Goal: Task Accomplishment & Management: Manage account settings

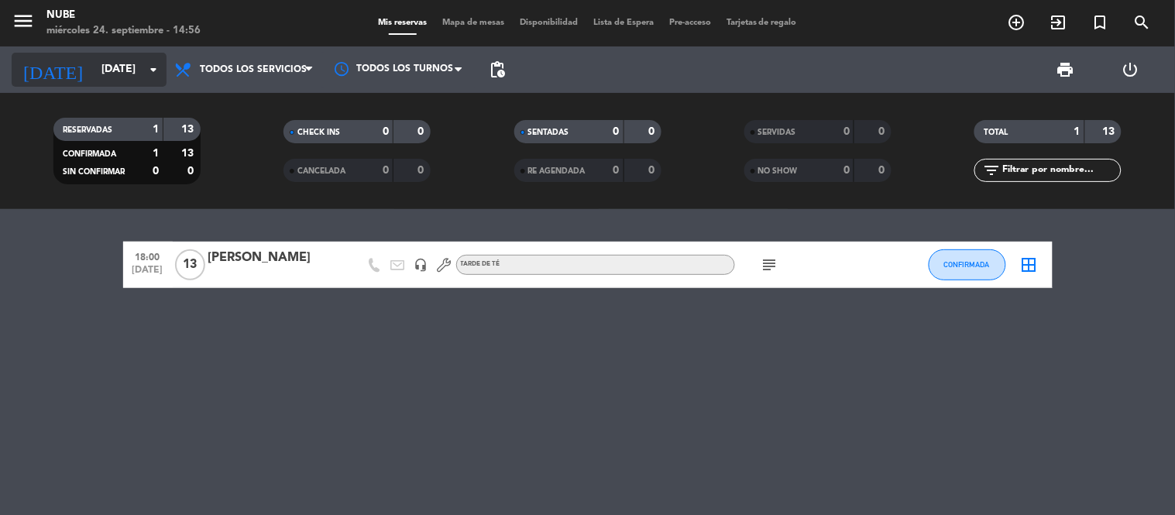
click at [105, 68] on input "[DATE]" at bounding box center [167, 70] width 147 height 28
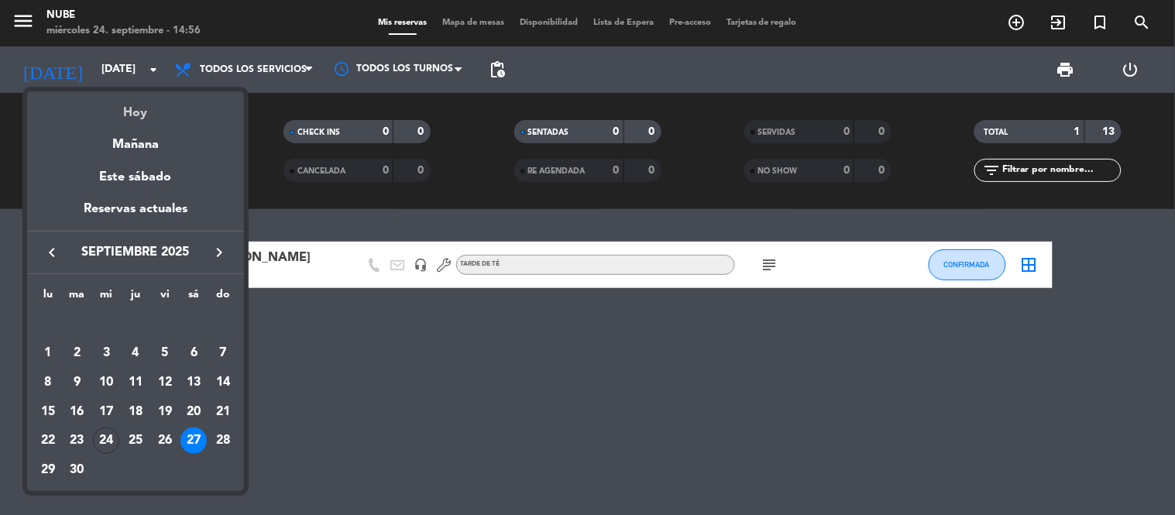
click at [135, 107] on div "Hoy" at bounding box center [135, 107] width 217 height 32
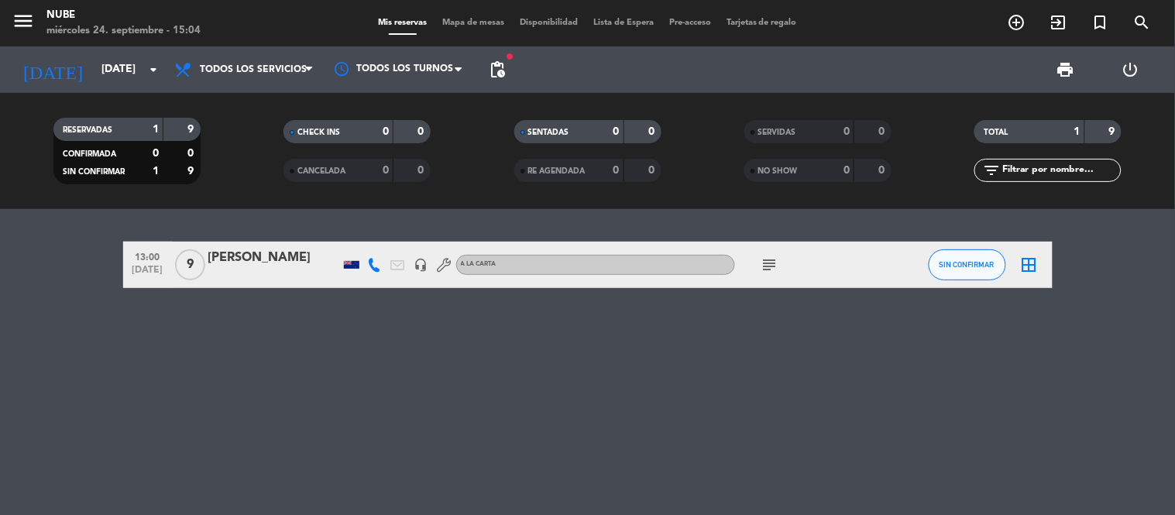
click at [576, 359] on div "13:00 [DATE] 9 [PERSON_NAME] headset_mic A LA CARTA subject SIN CONFIRMAR borde…" at bounding box center [587, 362] width 1175 height 306
click at [500, 73] on span "pending_actions" at bounding box center [497, 69] width 19 height 19
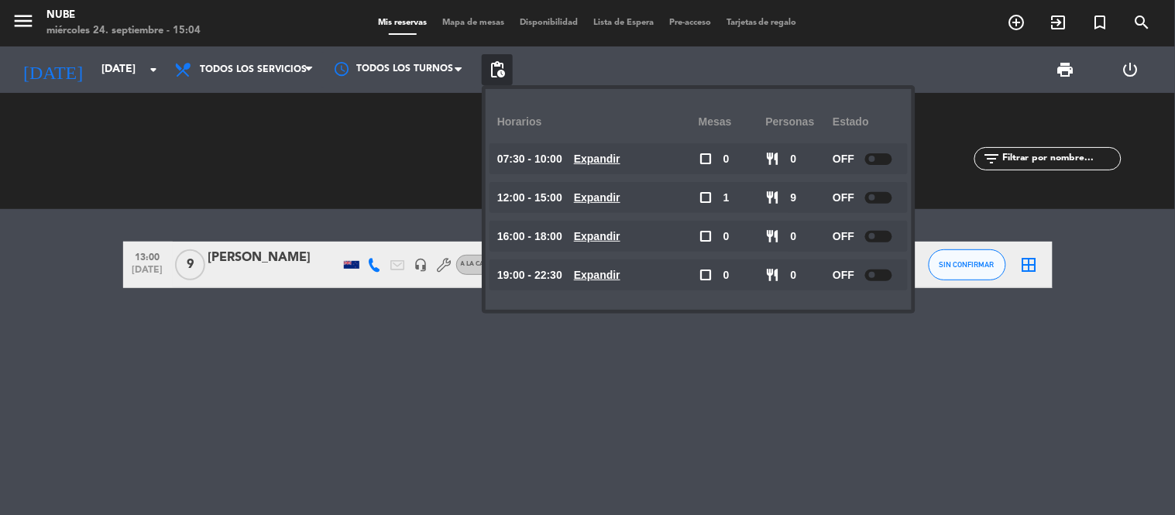
drag, startPoint x: 211, startPoint y: 151, endPoint x: 91, endPoint y: 42, distance: 162.3
click at [211, 151] on div "RESERVADAS 1 9 CONFIRMADA 0 0 SIN CONFIRMAR 1 9" at bounding box center [127, 150] width 230 height 85
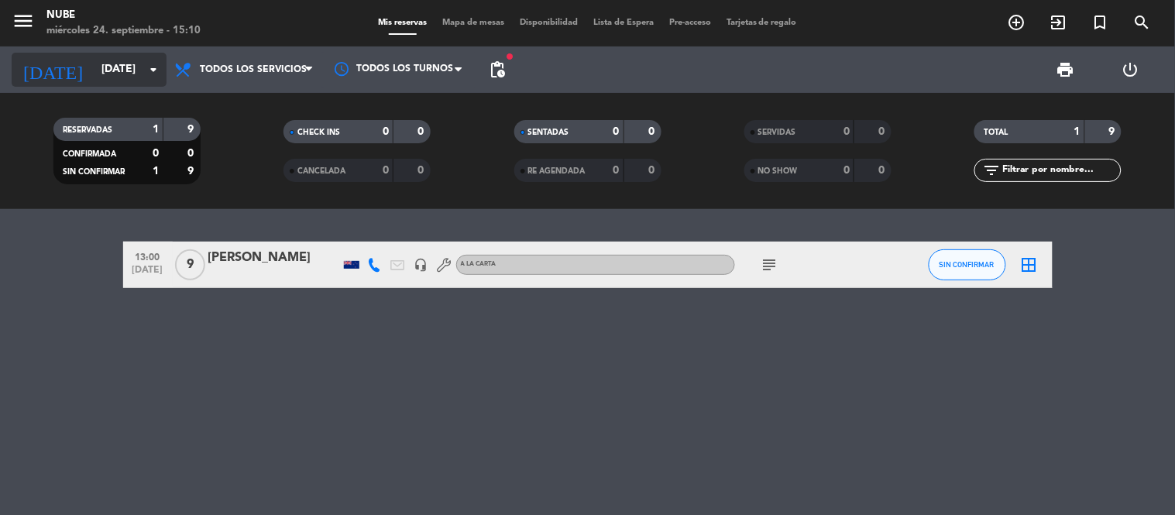
click at [108, 79] on input "[DATE]" at bounding box center [167, 70] width 147 height 28
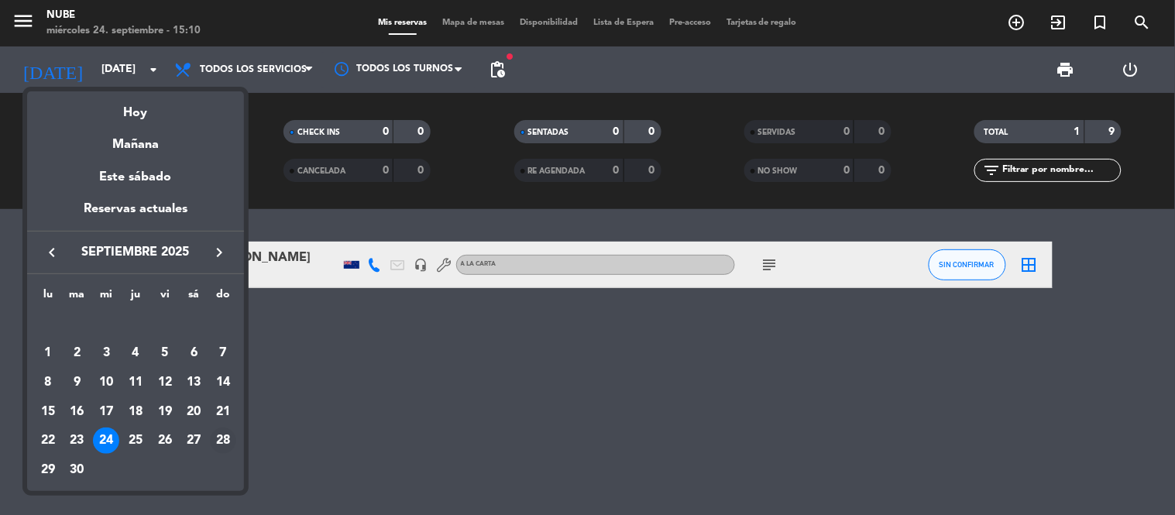
click at [220, 442] on div "28" at bounding box center [223, 441] width 26 height 26
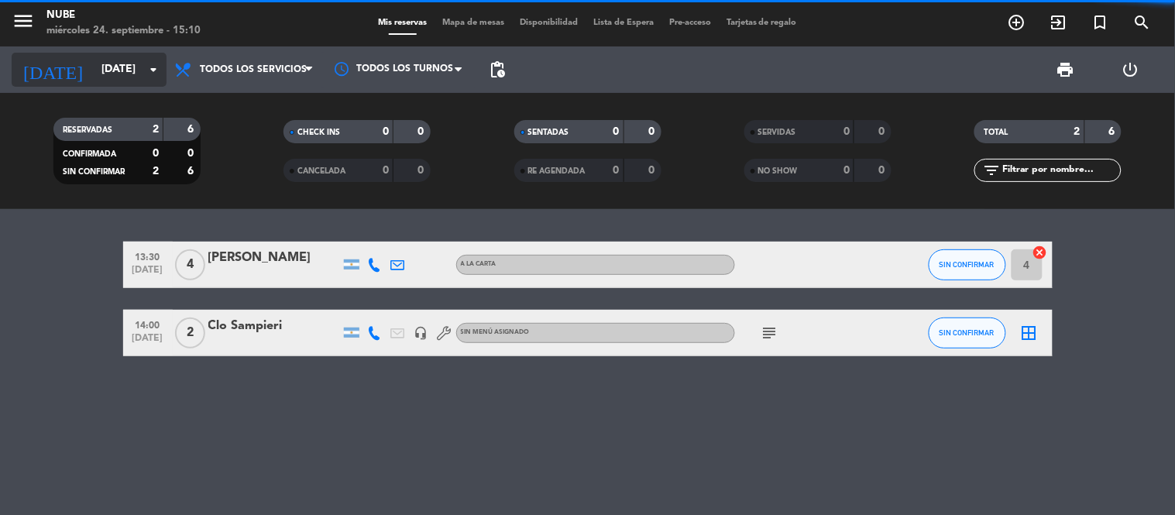
click at [108, 70] on input "[DATE]" at bounding box center [167, 70] width 147 height 28
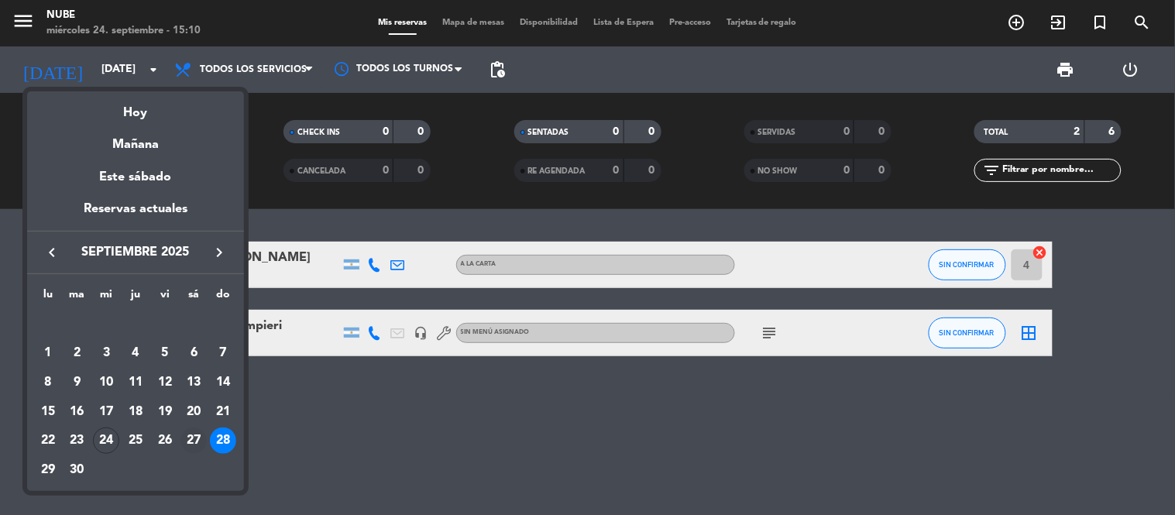
click at [198, 439] on div "27" at bounding box center [193, 441] width 26 height 26
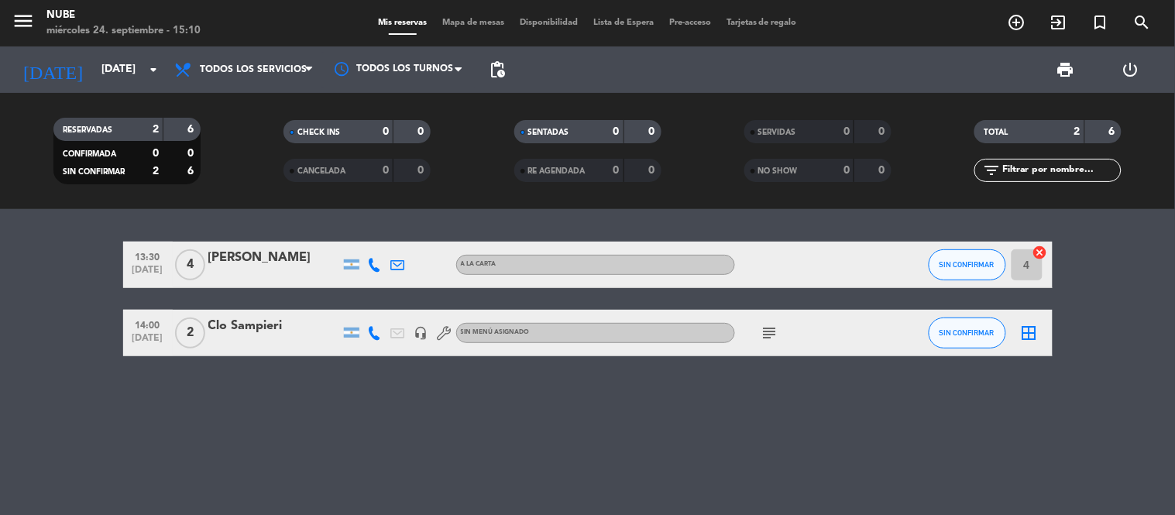
type input "[DATE]"
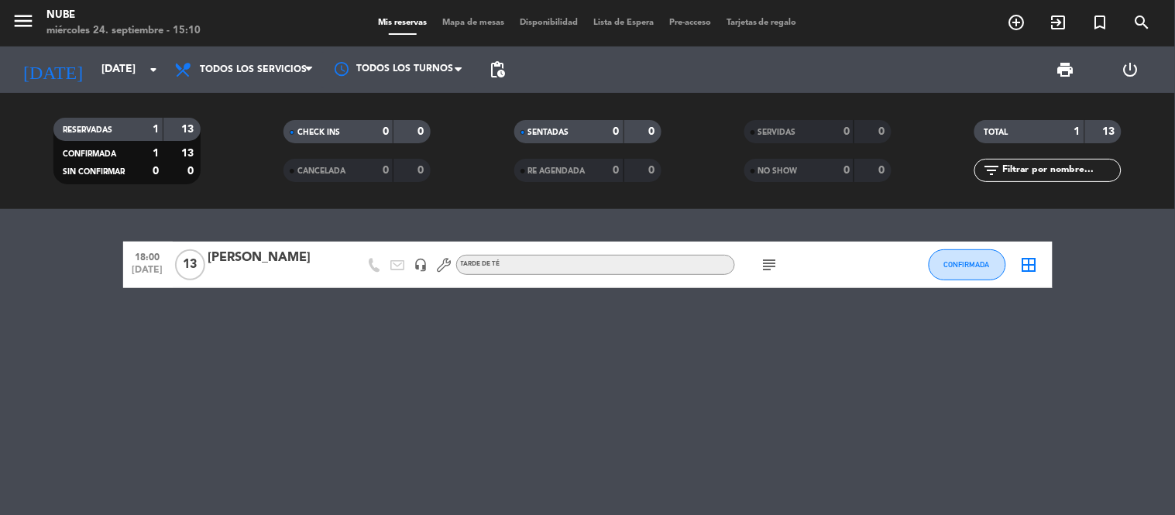
click at [783, 266] on div "subject" at bounding box center [804, 265] width 139 height 46
click at [335, 254] on div "[PERSON_NAME]" at bounding box center [274, 258] width 132 height 20
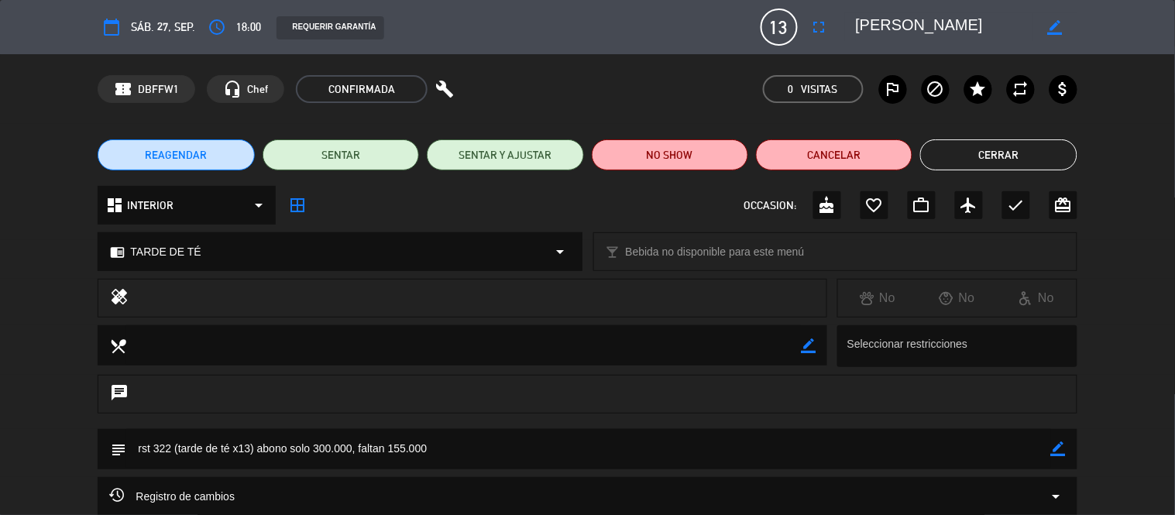
click at [1056, 445] on icon "border_color" at bounding box center [1058, 449] width 15 height 15
drag, startPoint x: 796, startPoint y: 453, endPoint x: 257, endPoint y: 443, distance: 539.2
click at [257, 443] on textarea at bounding box center [588, 449] width 924 height 40
click at [177, 444] on textarea at bounding box center [588, 449] width 924 height 40
click at [170, 445] on textarea at bounding box center [588, 449] width 924 height 40
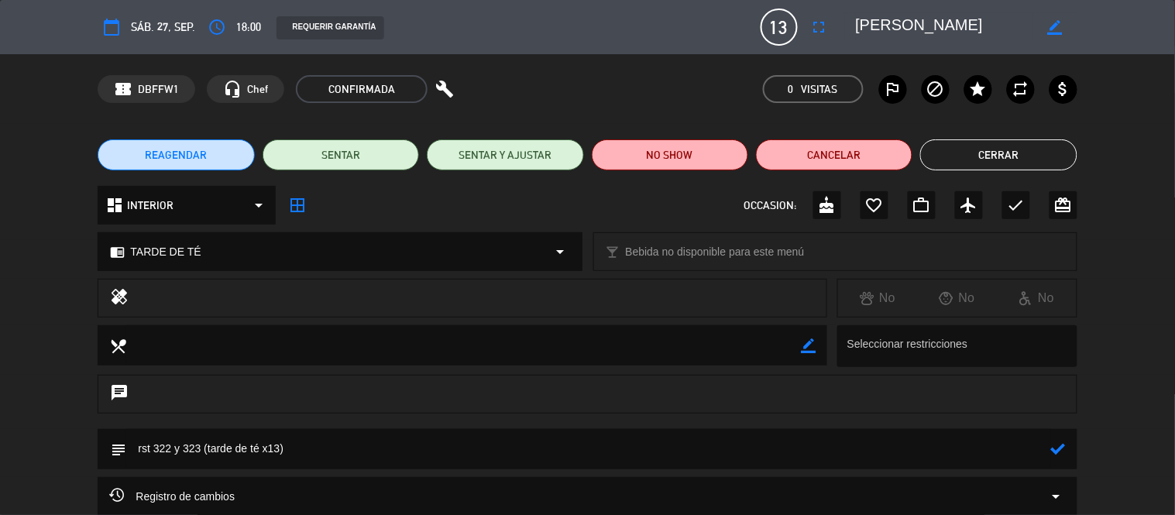
click at [373, 451] on textarea at bounding box center [588, 449] width 924 height 40
type textarea "rst 322 y 323 (tarde de té x13)"
click at [999, 153] on button "Cerrar" at bounding box center [998, 154] width 156 height 31
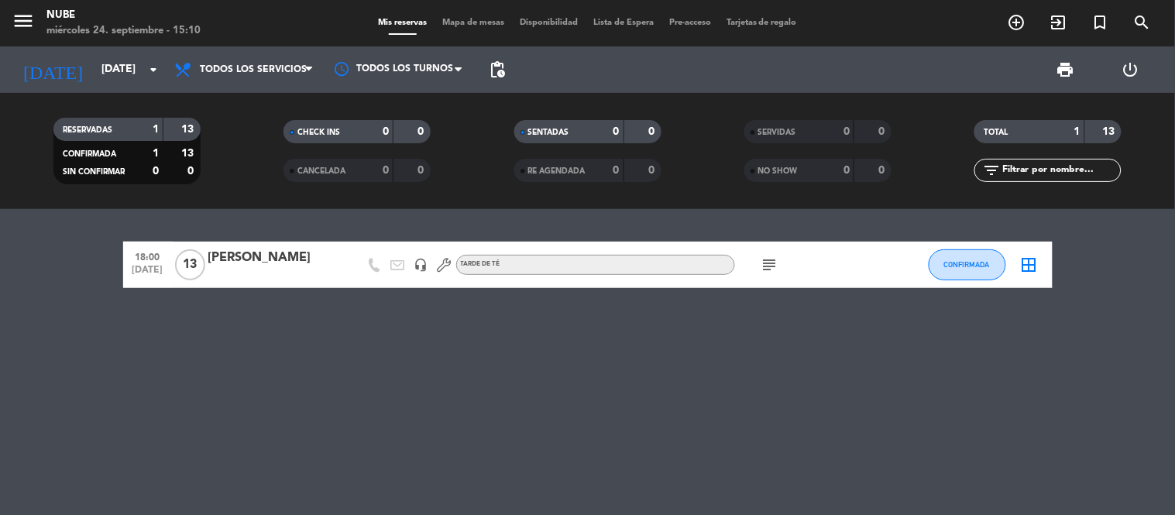
click at [354, 270] on div at bounding box center [351, 265] width 23 height 46
click at [329, 260] on div "[PERSON_NAME]" at bounding box center [274, 258] width 132 height 20
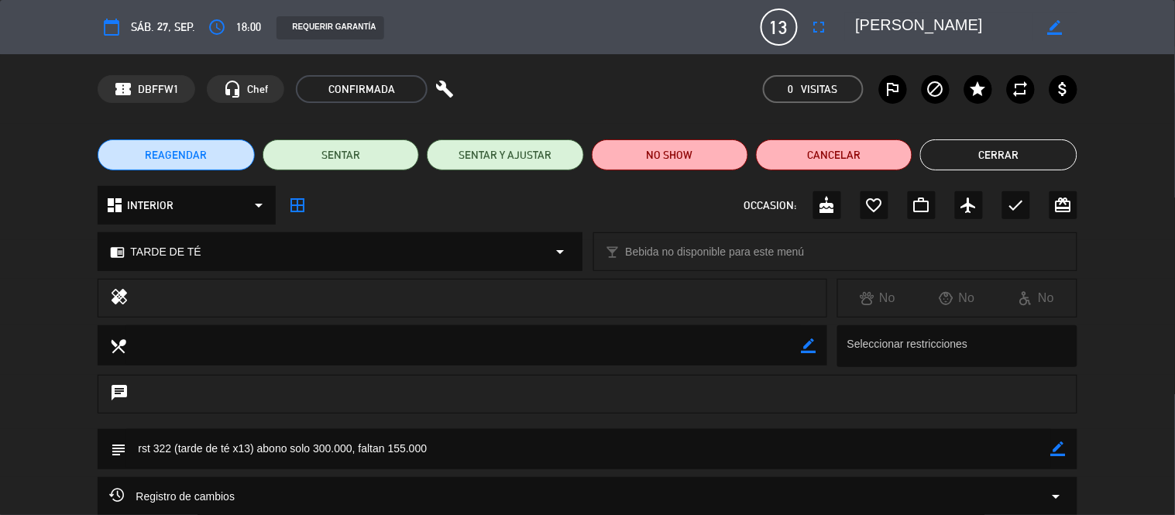
drag, startPoint x: 434, startPoint y: 438, endPoint x: 253, endPoint y: 452, distance: 181.8
click at [254, 451] on textarea at bounding box center [588, 449] width 924 height 40
click at [1058, 458] on div "border_color" at bounding box center [1058, 449] width 15 height 40
click at [1059, 451] on icon "border_color" at bounding box center [1058, 449] width 15 height 15
click at [173, 442] on textarea at bounding box center [588, 449] width 924 height 40
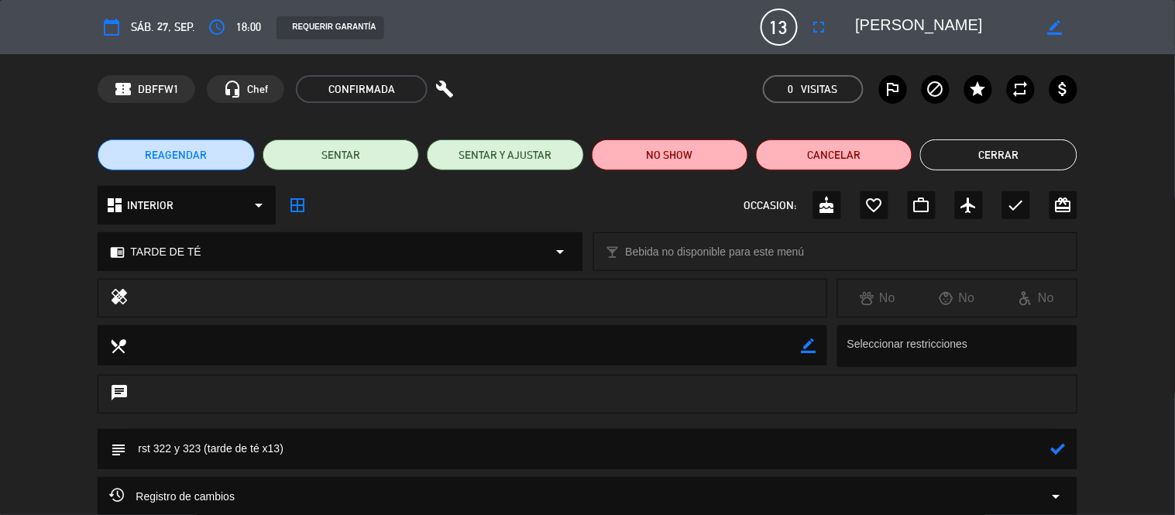
type textarea "rst 322 y 323 (tarde de té x13)"
click at [1051, 445] on icon at bounding box center [1058, 449] width 15 height 15
click at [991, 161] on button "Cerrar" at bounding box center [998, 154] width 156 height 31
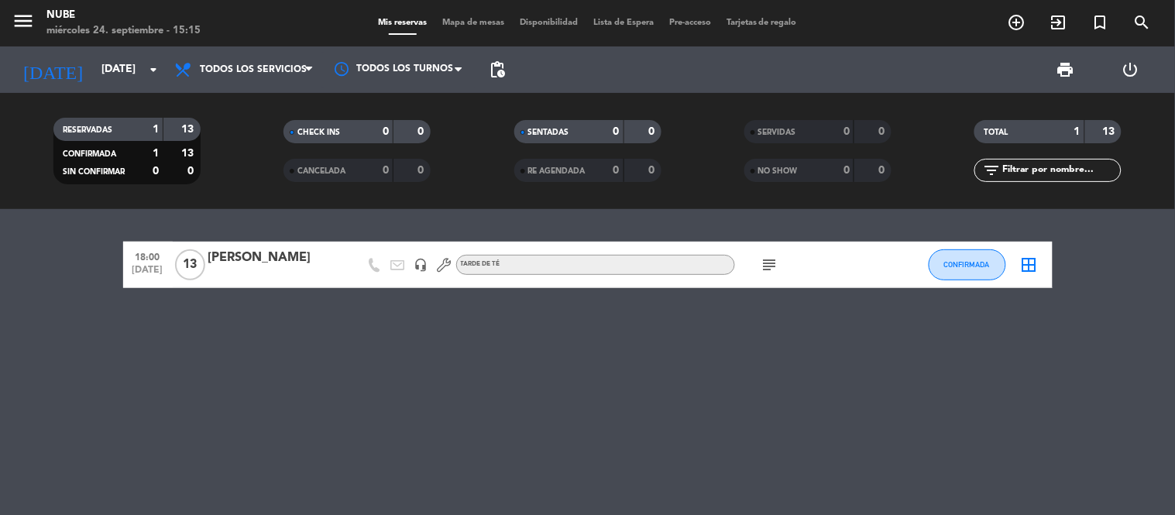
click at [202, 376] on div "18:00 [DATE] [PERSON_NAME] headset_mic TARDE DE TÉ subject CONFIRMADA border_all" at bounding box center [587, 362] width 1175 height 306
click at [136, 67] on input "[DATE]" at bounding box center [167, 70] width 147 height 28
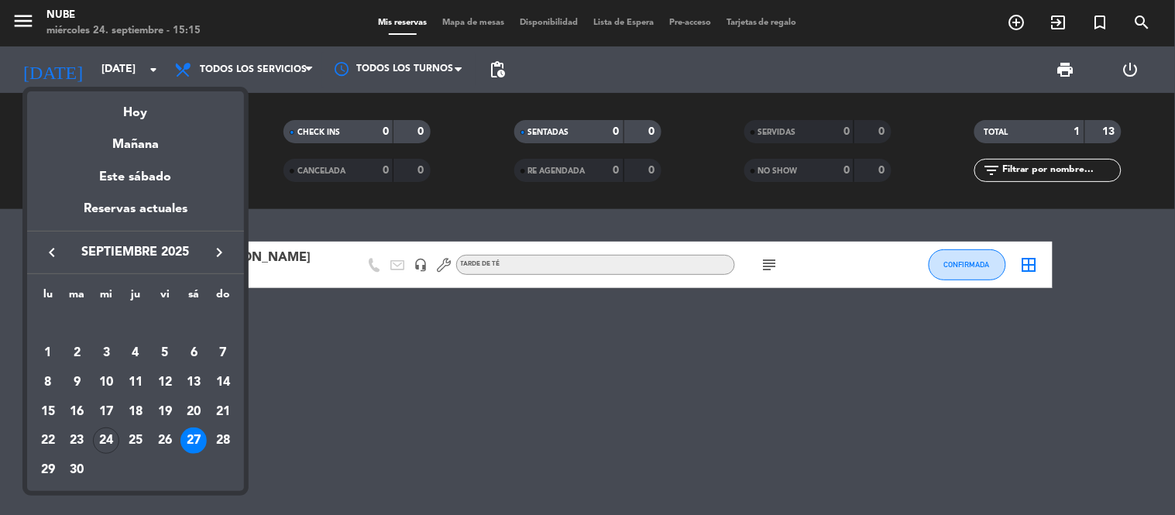
click at [186, 448] on div "27" at bounding box center [193, 441] width 26 height 26
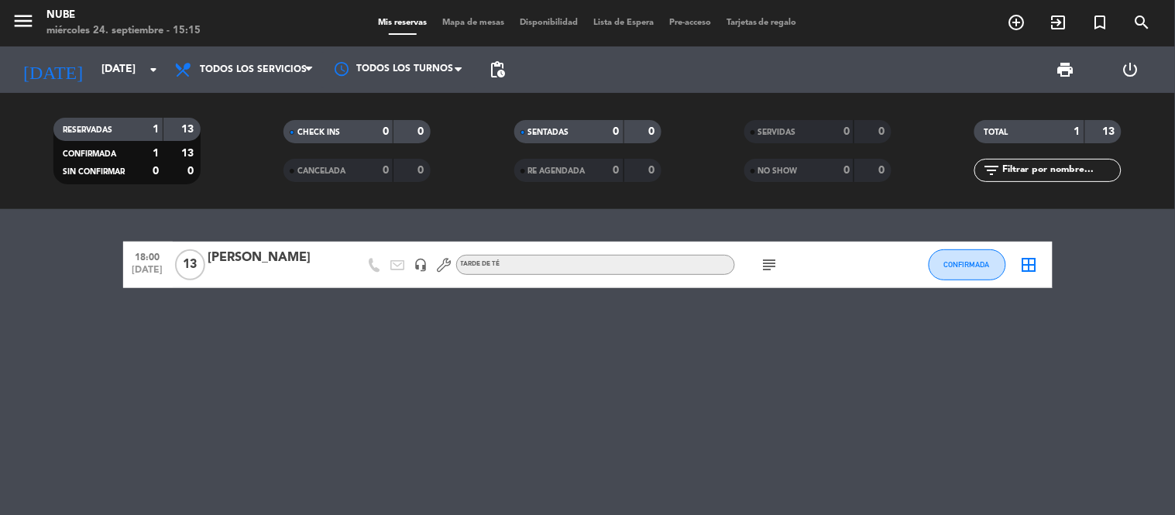
click at [265, 386] on div "18:00 [DATE] [PERSON_NAME] headset_mic TARDE DE TÉ subject CONFIRMADA border_all" at bounding box center [587, 362] width 1175 height 306
click at [1023, 23] on icon "add_circle_outline" at bounding box center [1017, 22] width 19 height 19
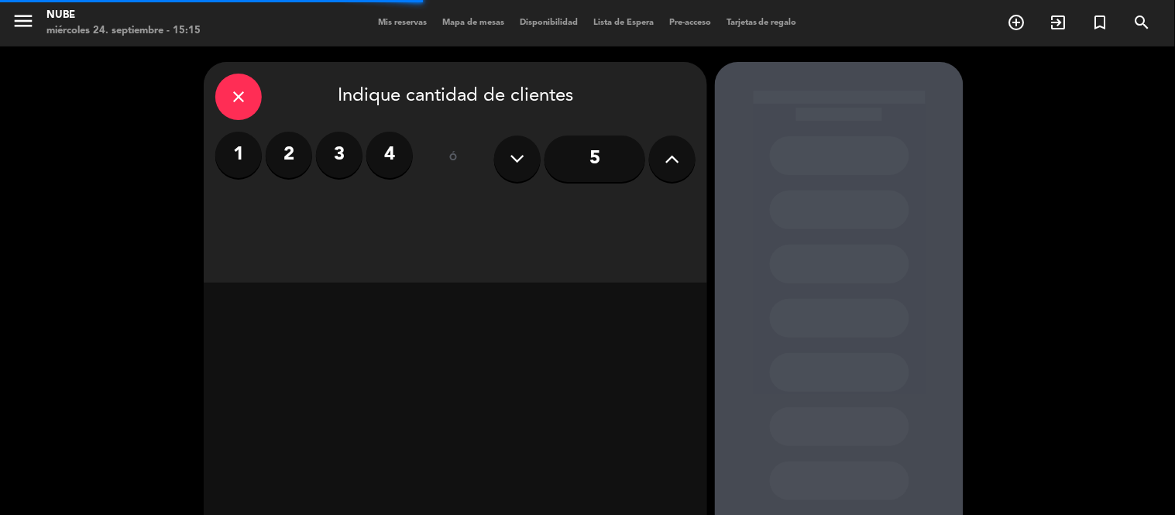
click at [274, 159] on label "2" at bounding box center [289, 155] width 46 height 46
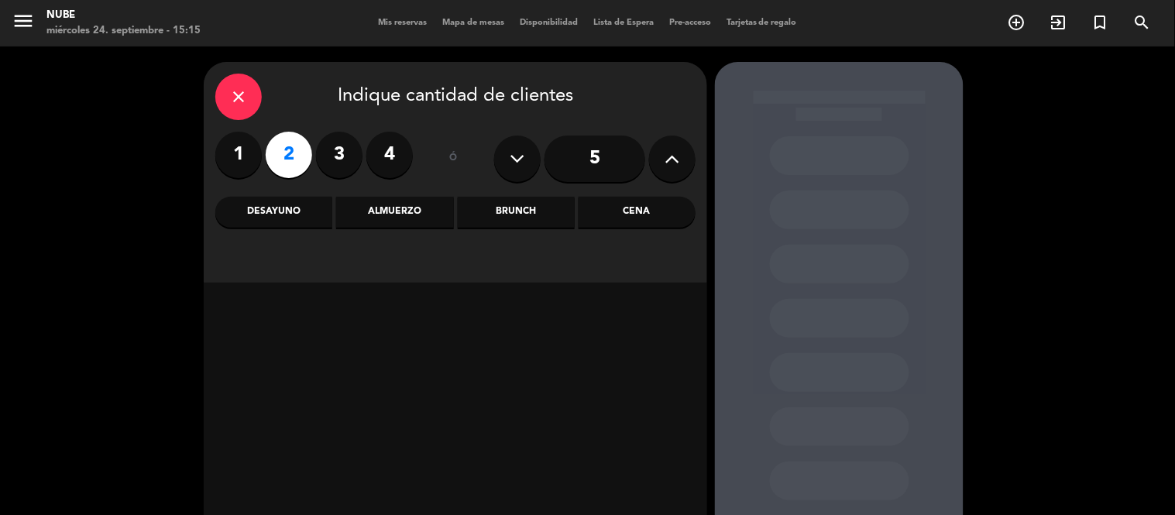
click at [612, 206] on div "Cena" at bounding box center [637, 212] width 117 height 31
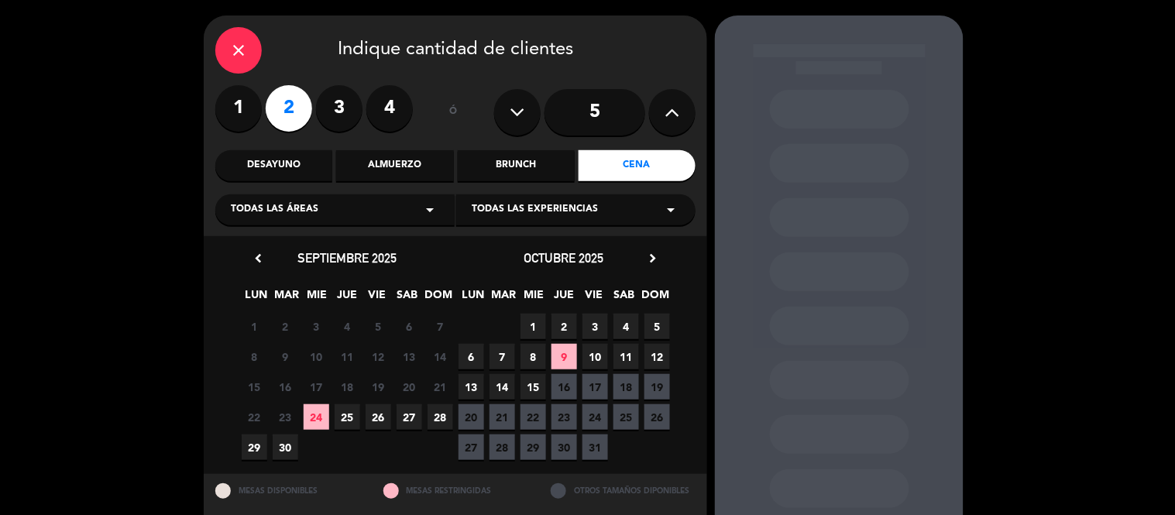
scroll to position [87, 0]
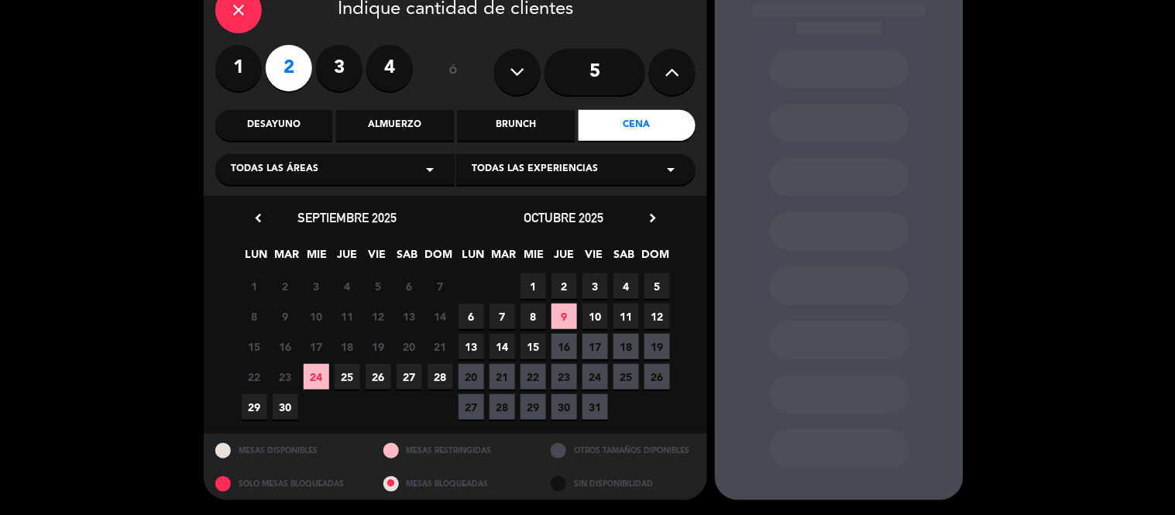
click at [404, 382] on span "27" at bounding box center [410, 377] width 26 height 26
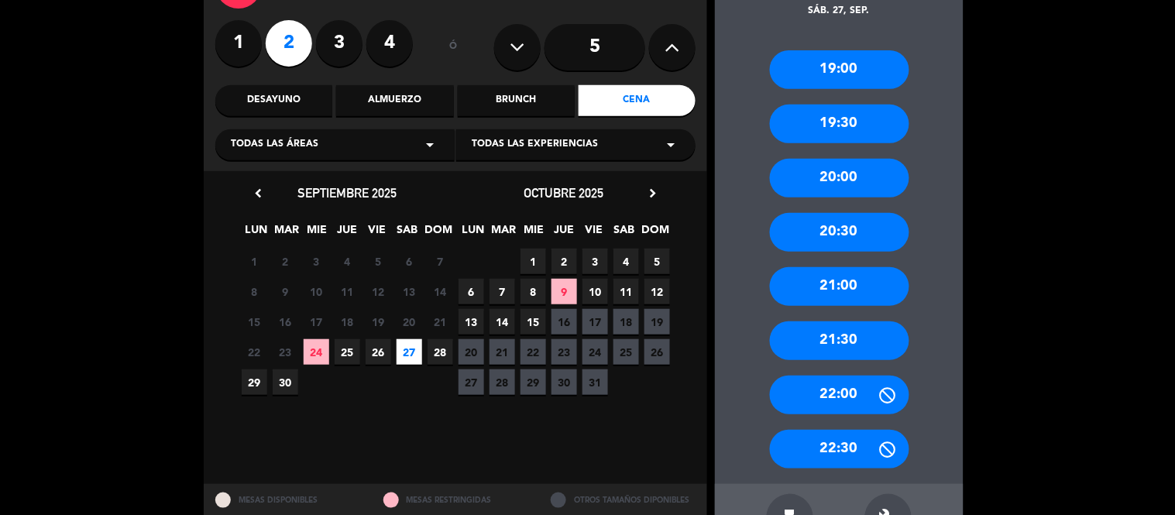
scroll to position [161, 0]
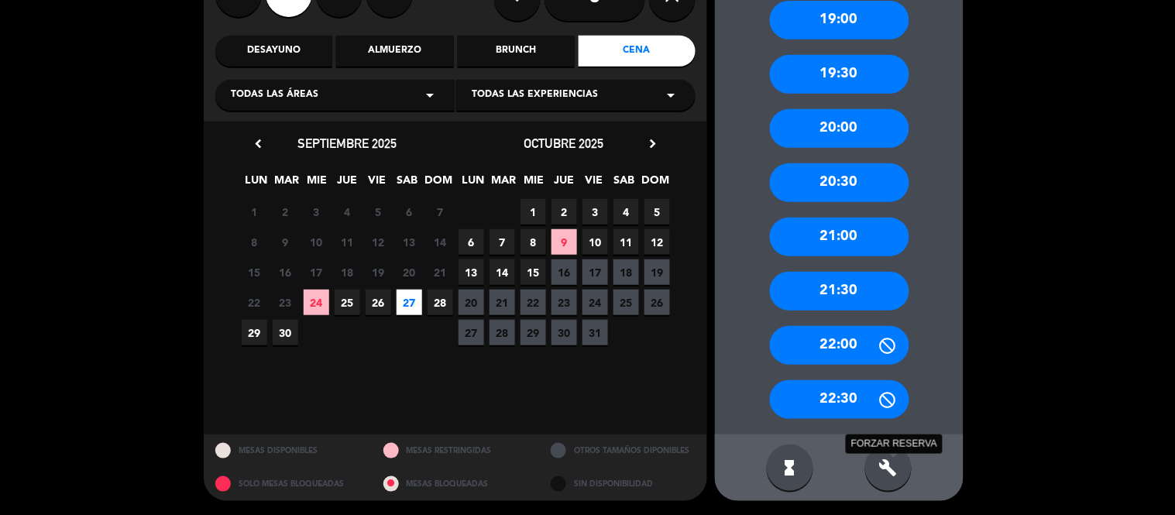
click at [896, 465] on icon "build" at bounding box center [888, 468] width 19 height 19
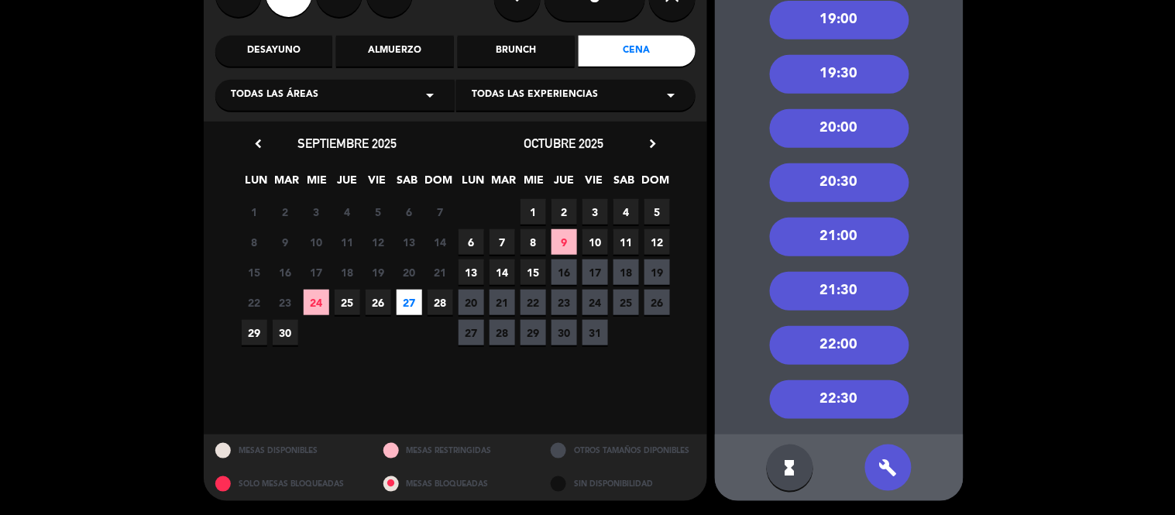
click at [852, 359] on div "22:00" at bounding box center [839, 345] width 139 height 39
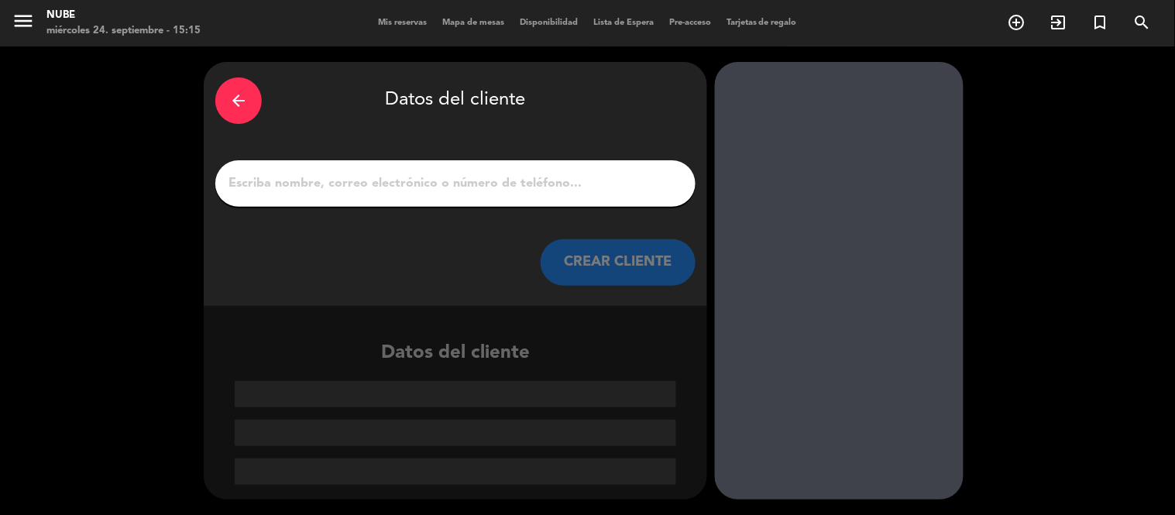
scroll to position [0, 0]
click at [452, 189] on input "1" at bounding box center [455, 184] width 457 height 22
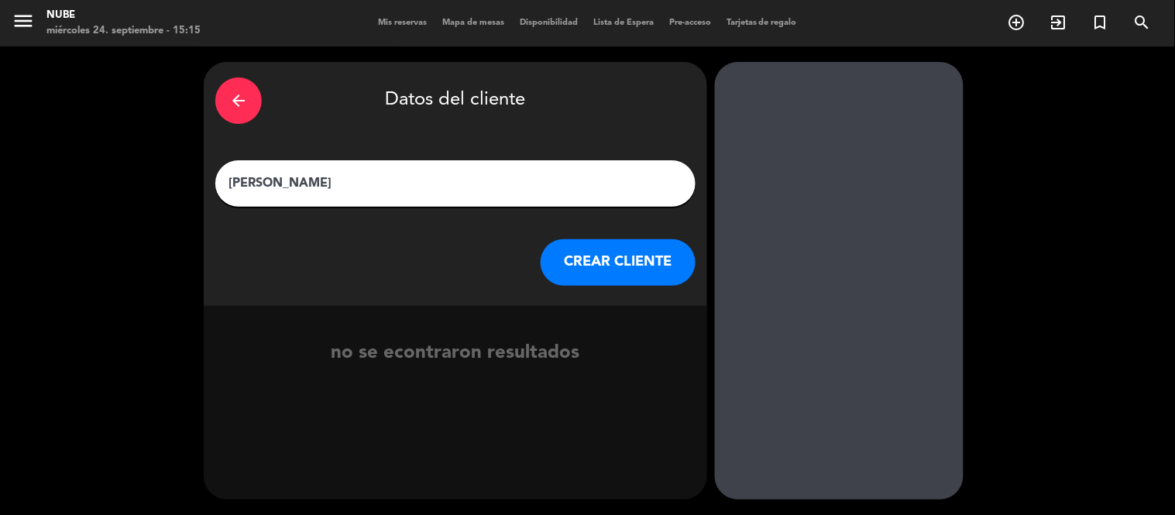
type input "[PERSON_NAME]"
click at [631, 260] on button "CREAR CLIENTE" at bounding box center [618, 262] width 155 height 46
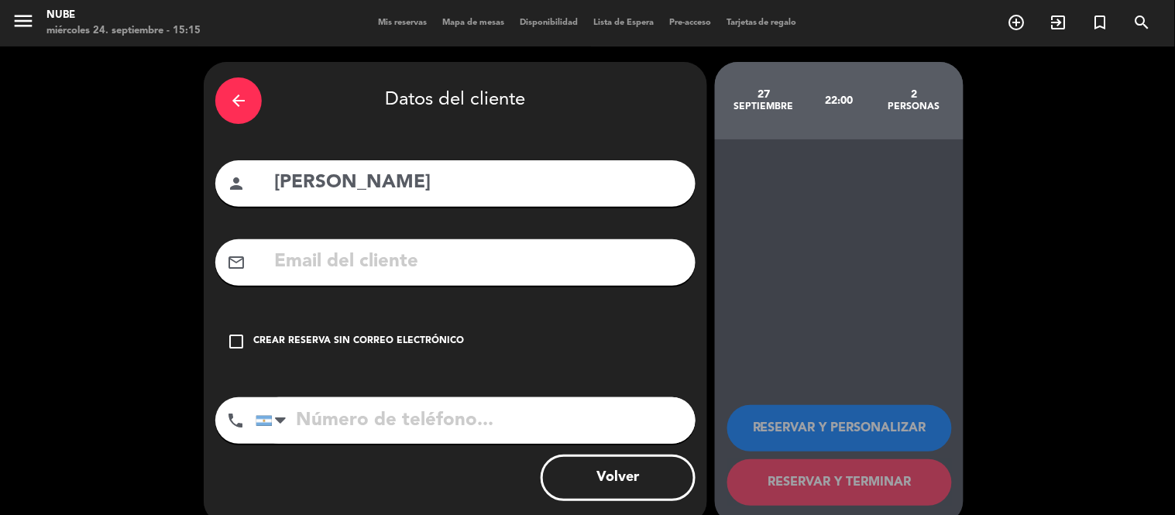
click at [401, 342] on div "Crear reserva sin correo electrónico" at bounding box center [358, 341] width 211 height 15
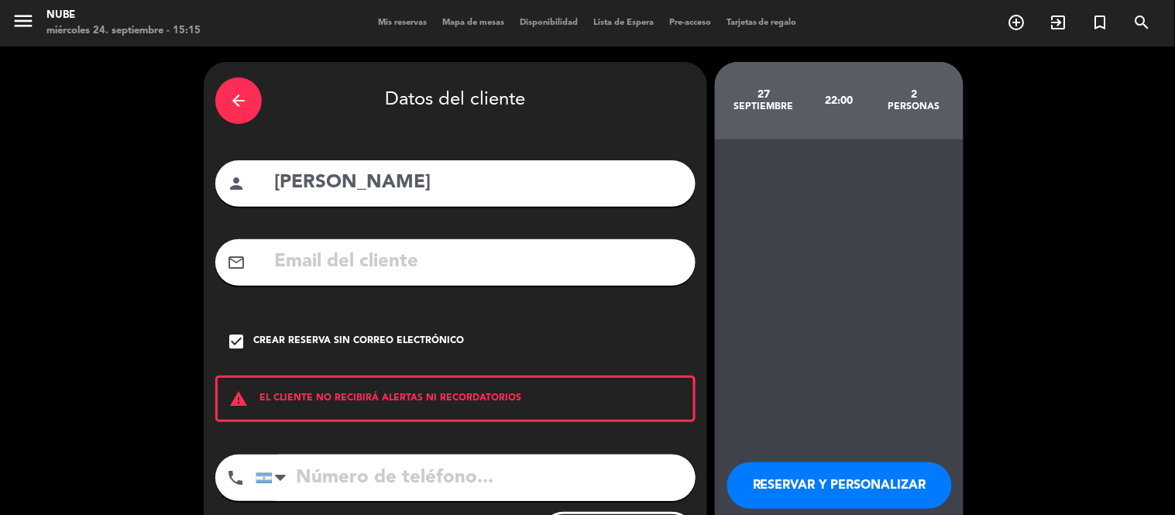
scroll to position [81, 0]
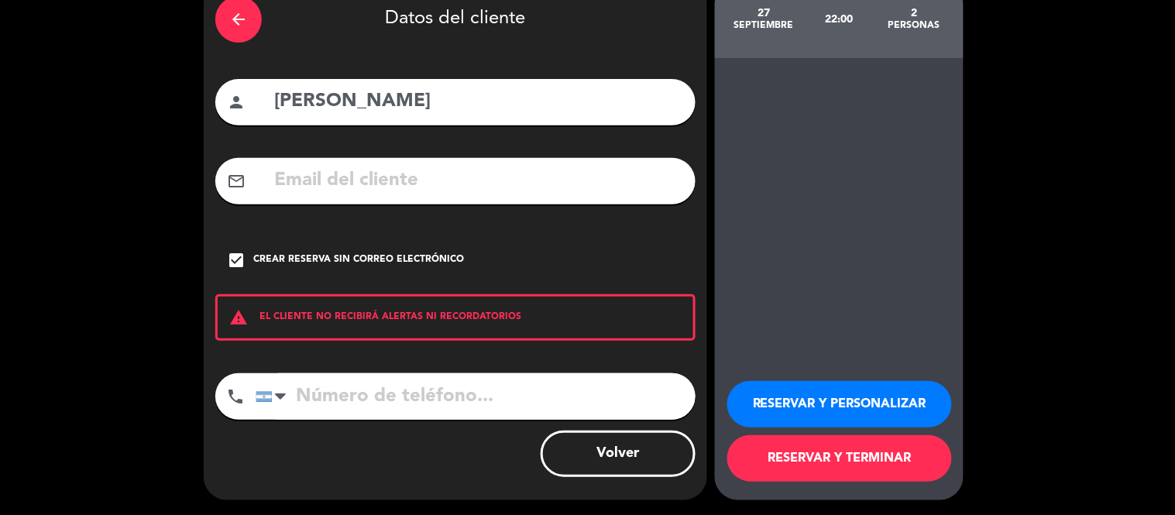
click at [833, 460] on button "RESERVAR Y TERMINAR" at bounding box center [839, 458] width 225 height 46
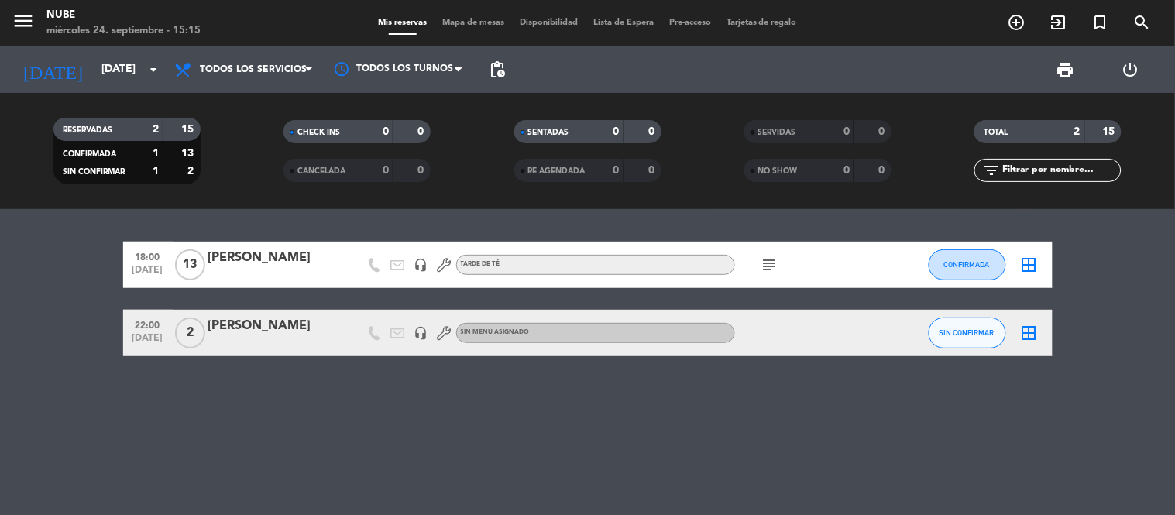
click at [272, 328] on div "[PERSON_NAME]" at bounding box center [274, 326] width 132 height 20
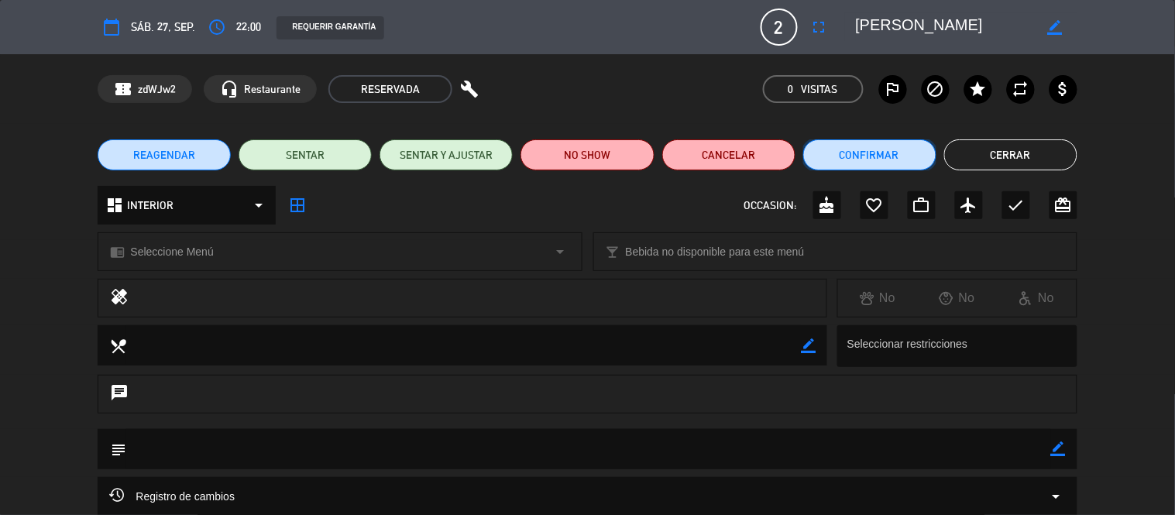
click at [879, 156] on button "Confirmar" at bounding box center [869, 154] width 133 height 31
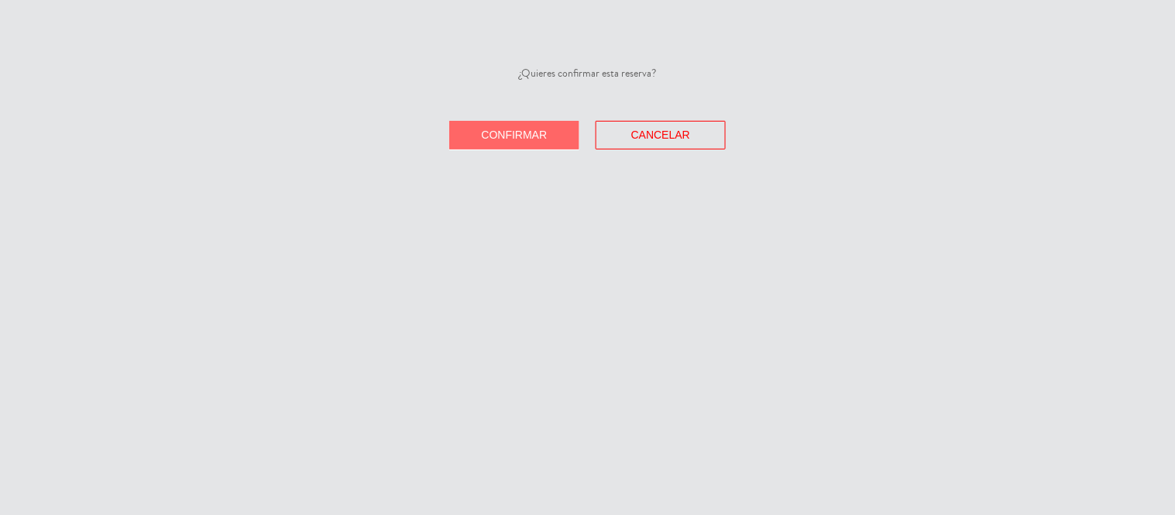
drag, startPoint x: 543, startPoint y: 130, endPoint x: 534, endPoint y: 130, distance: 8.5
click at [546, 130] on span "Confirmar" at bounding box center [515, 135] width 66 height 12
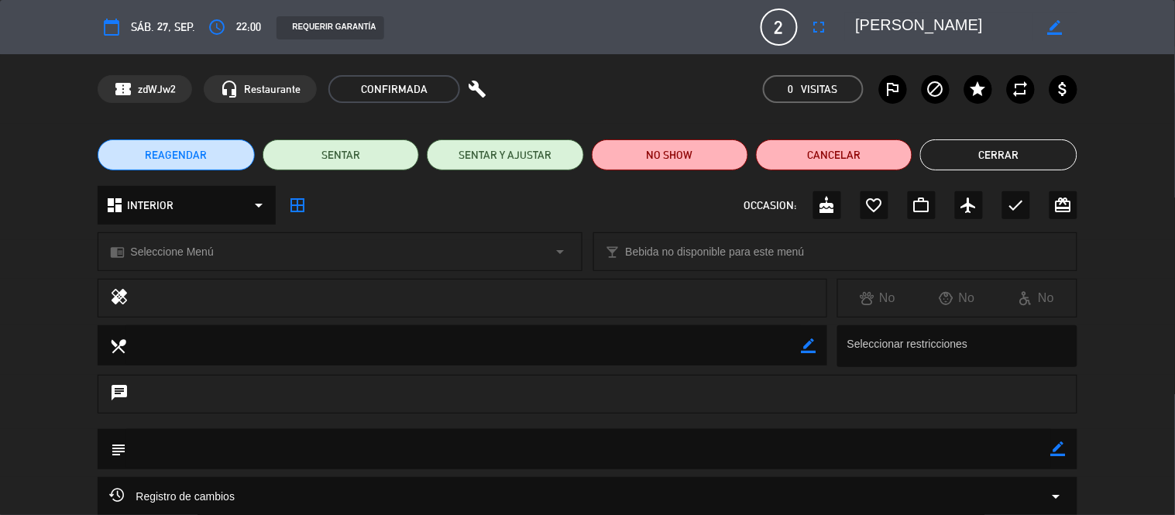
click at [1071, 451] on div "subject border_color" at bounding box center [587, 449] width 979 height 40
click at [1062, 448] on icon "border_color" at bounding box center [1058, 449] width 15 height 15
click at [986, 450] on textarea at bounding box center [588, 449] width 924 height 40
type textarea "s"
click at [222, 448] on textarea at bounding box center [588, 449] width 924 height 40
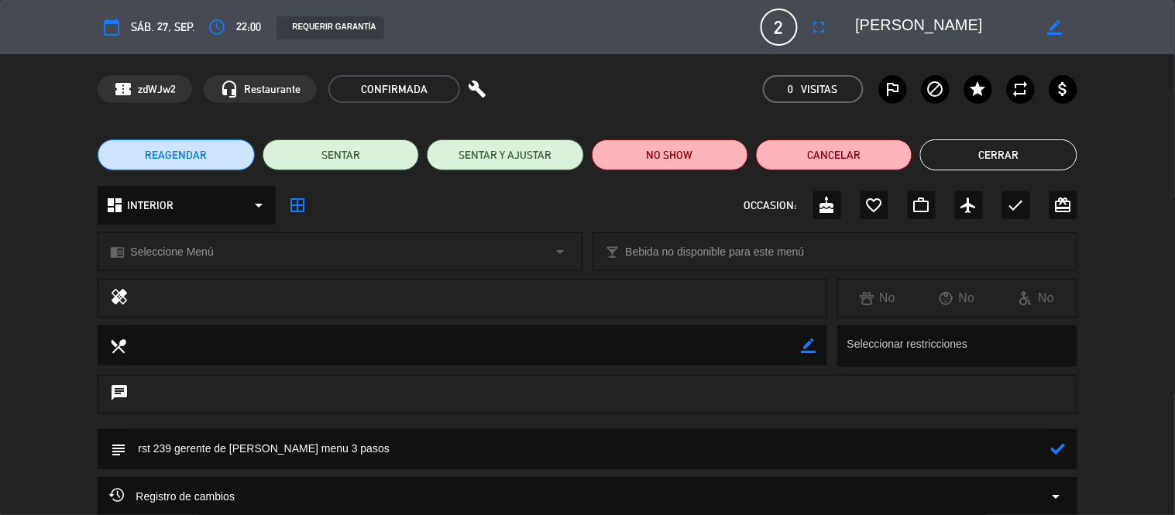
type textarea "rst 239 gerente de [PERSON_NAME] menu 3 pasos"
click at [1052, 459] on div at bounding box center [1058, 449] width 15 height 40
click at [1061, 443] on icon at bounding box center [1058, 449] width 15 height 15
click at [969, 155] on button "Cerrar" at bounding box center [998, 154] width 156 height 31
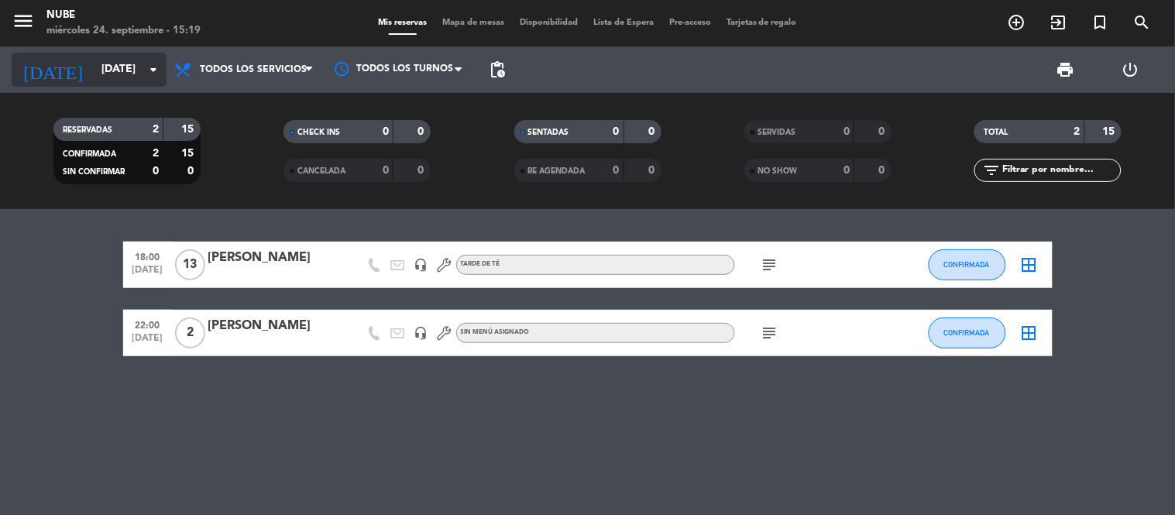
click at [140, 65] on input "[DATE]" at bounding box center [167, 70] width 147 height 28
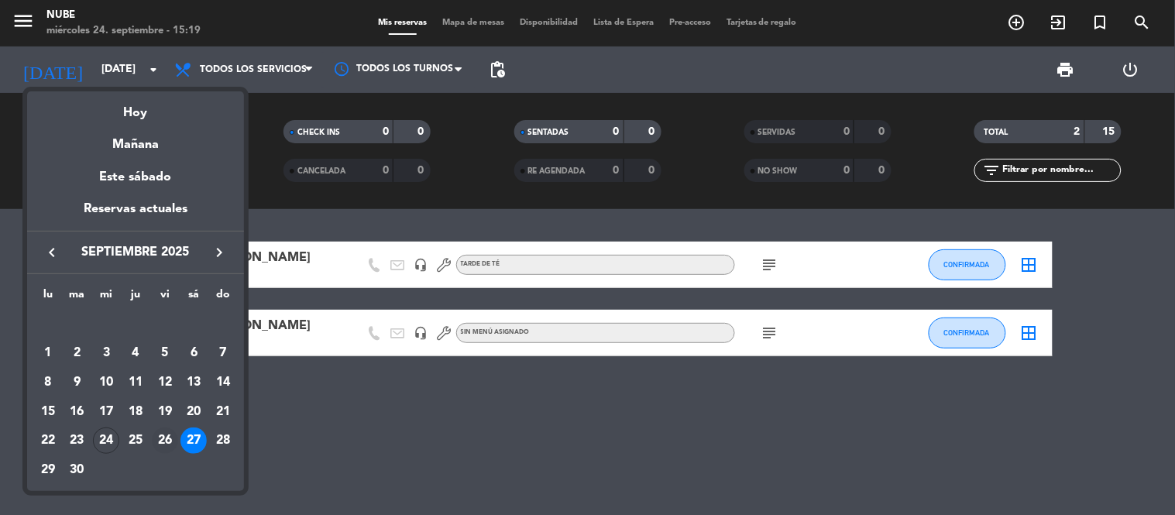
click at [173, 435] on div "26" at bounding box center [165, 441] width 26 height 26
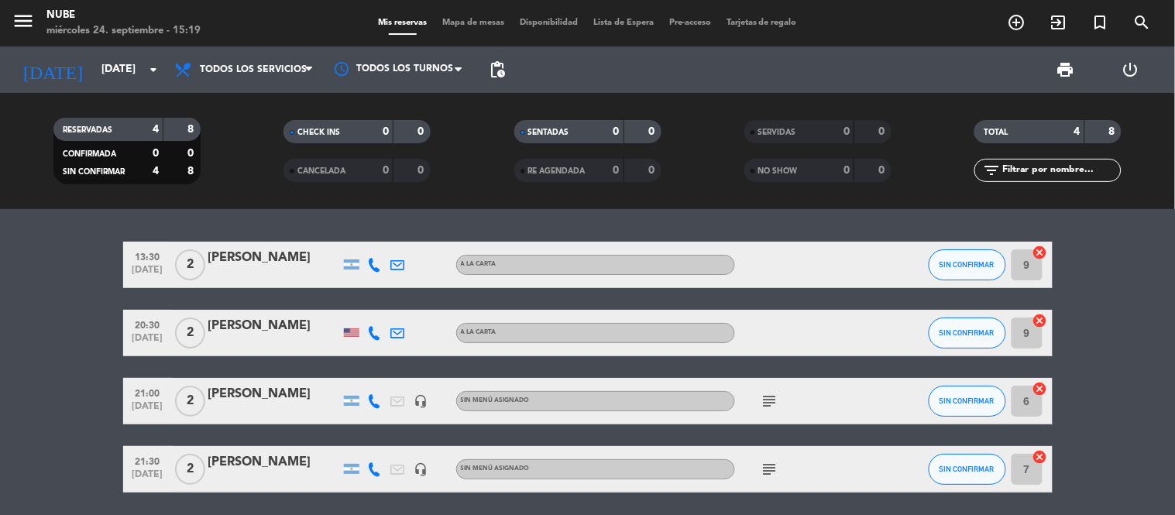
click at [71, 355] on bookings-row "13:30 [DATE] 2 [PERSON_NAME] A LA CARTA SIN CONFIRMAR 9 cancel 20:30 [DATE] 2 […" at bounding box center [587, 367] width 1175 height 251
click at [114, 81] on input "[DATE]" at bounding box center [167, 70] width 147 height 28
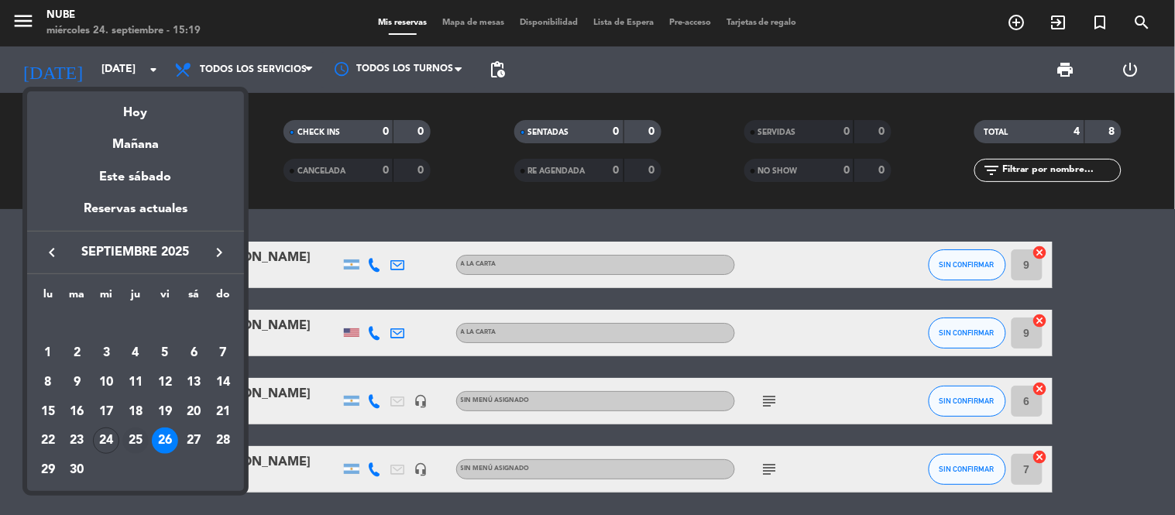
click at [143, 453] on td "25" at bounding box center [135, 440] width 29 height 29
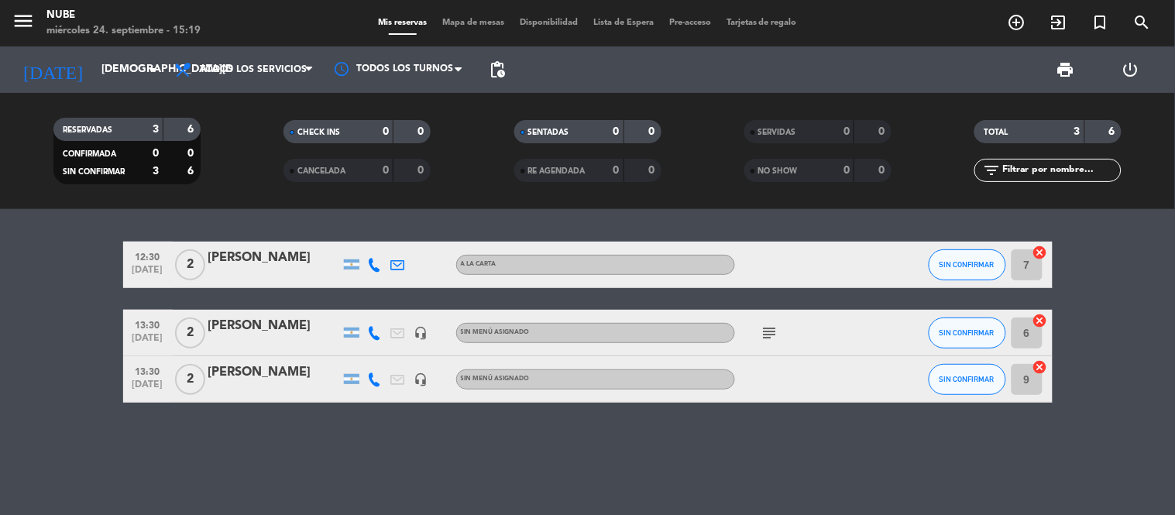
click at [152, 440] on div "12:30 [DATE] 2 Sofi Bollati A LA CARTA SIN CONFIRMAR 7 cancel 13:30 [DATE] 2 [P…" at bounding box center [587, 362] width 1175 height 306
click at [122, 81] on input "[DEMOGRAPHIC_DATA][DATE]" at bounding box center [167, 70] width 147 height 28
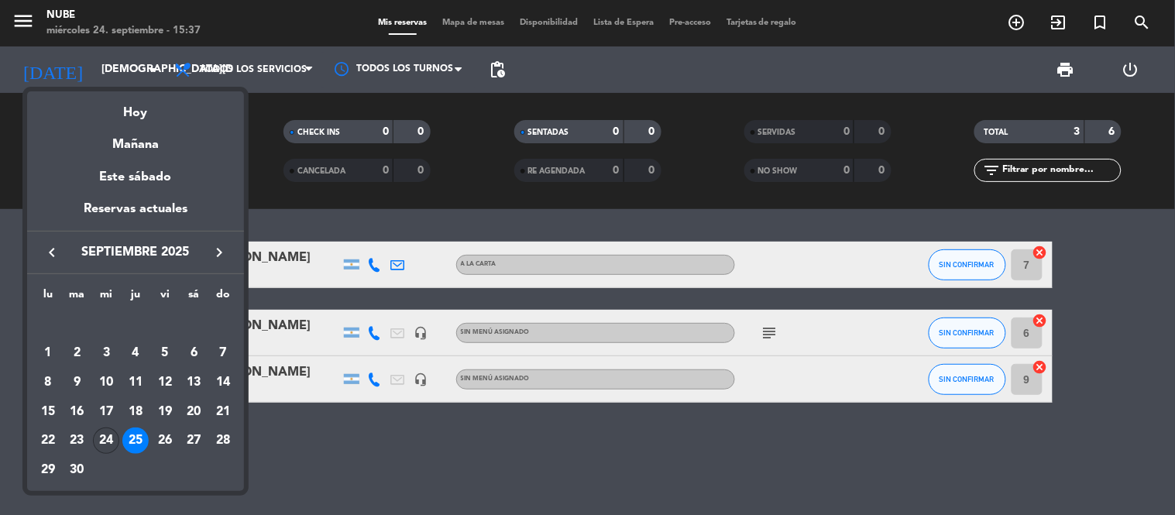
click at [108, 442] on div "24" at bounding box center [106, 441] width 26 height 26
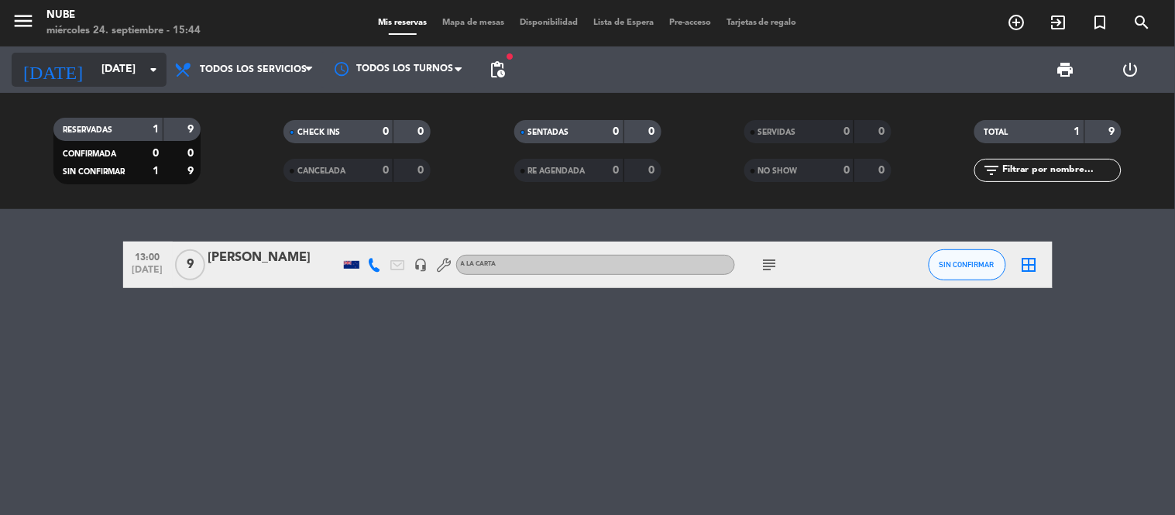
click at [159, 60] on icon "arrow_drop_down" at bounding box center [153, 69] width 19 height 19
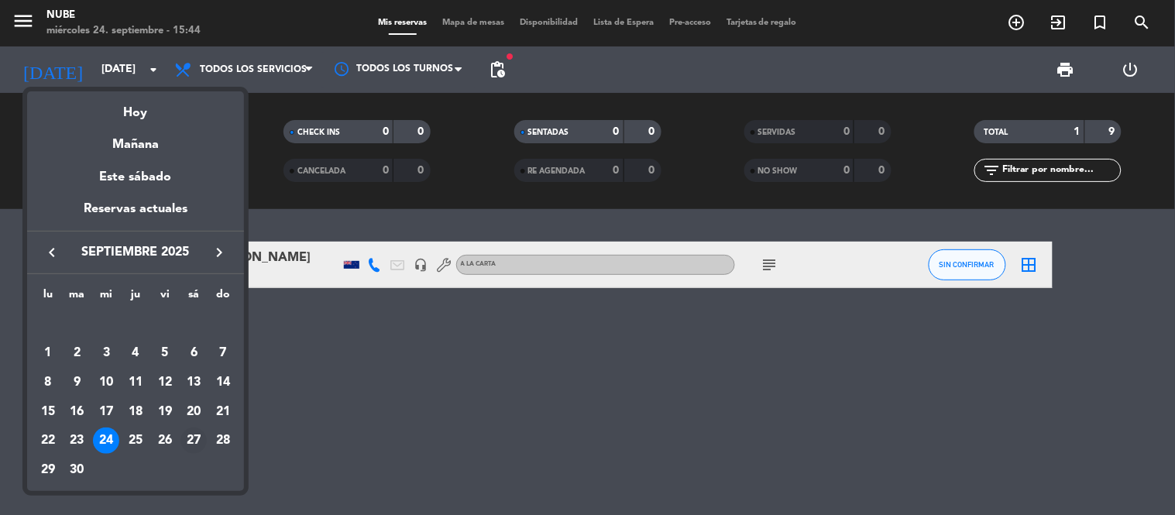
click at [195, 438] on div "27" at bounding box center [193, 441] width 26 height 26
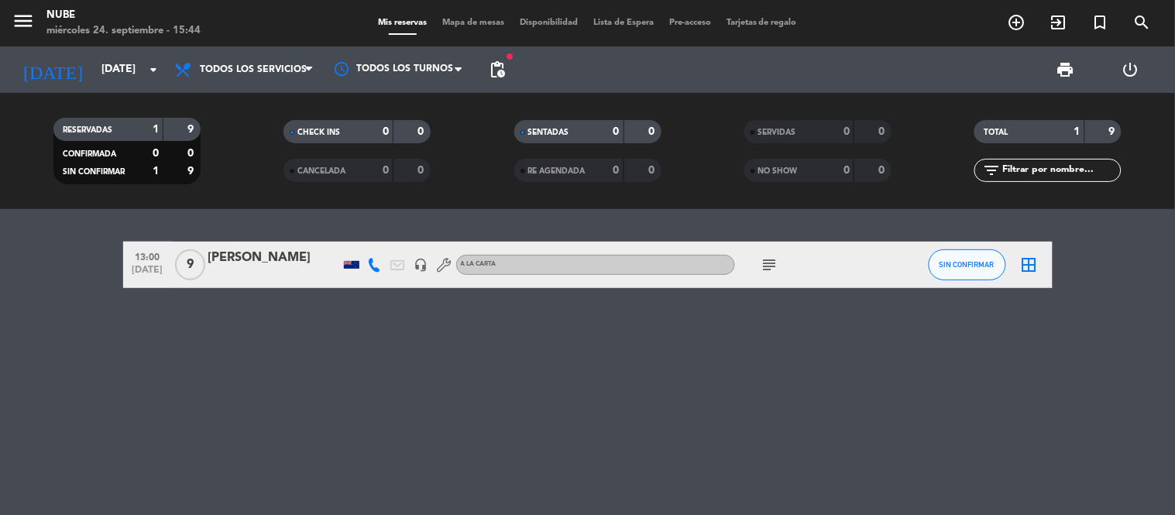
type input "[DATE]"
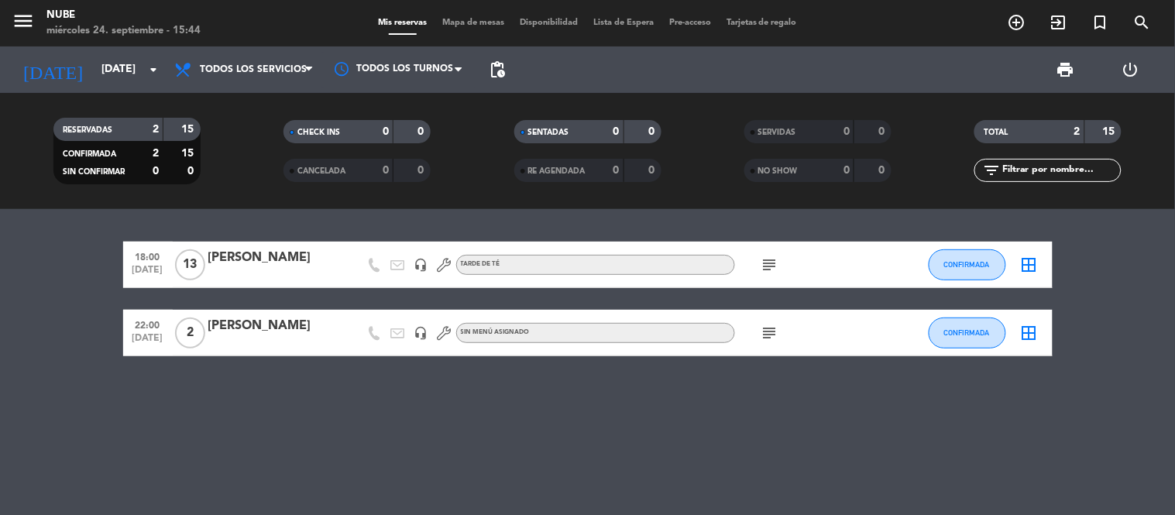
click at [771, 334] on icon "subject" at bounding box center [770, 333] width 19 height 19
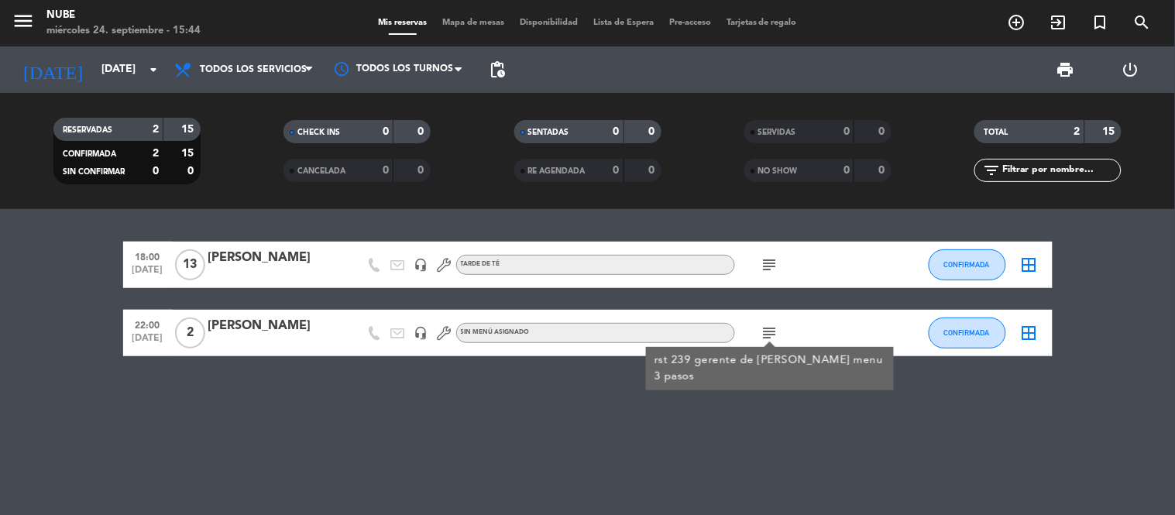
click at [698, 426] on div "18:00 [DATE] [PERSON_NAME] headset_mic TARDE DE TÉ subject CONFIRMADA border_al…" at bounding box center [587, 362] width 1175 height 306
